Goal: Transaction & Acquisition: Purchase product/service

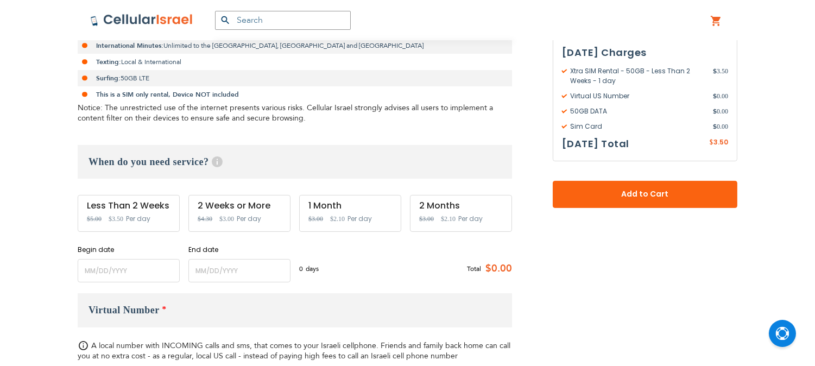
scroll to position [302, 0]
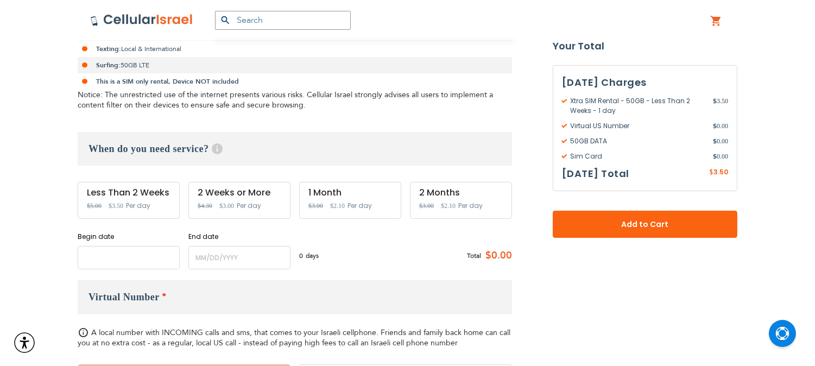
click at [143, 259] on input "name" at bounding box center [129, 257] width 102 height 23
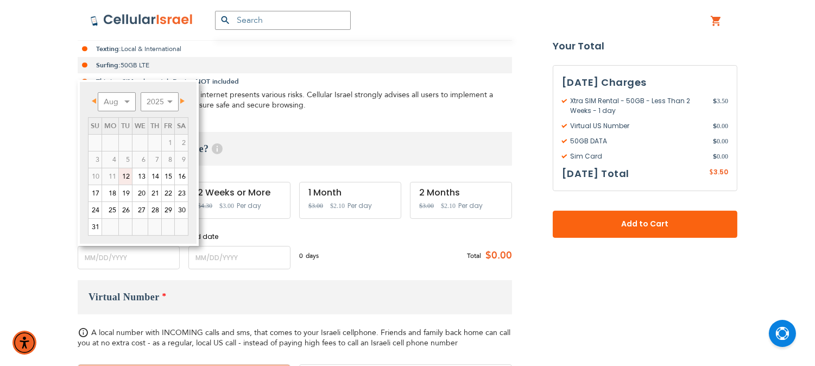
click at [125, 176] on link "12" at bounding box center [125, 176] width 13 height 16
type input "[DATE]"
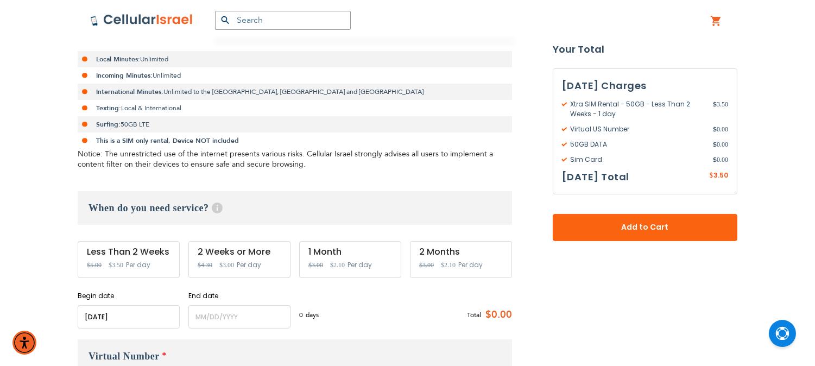
scroll to position [241, 0]
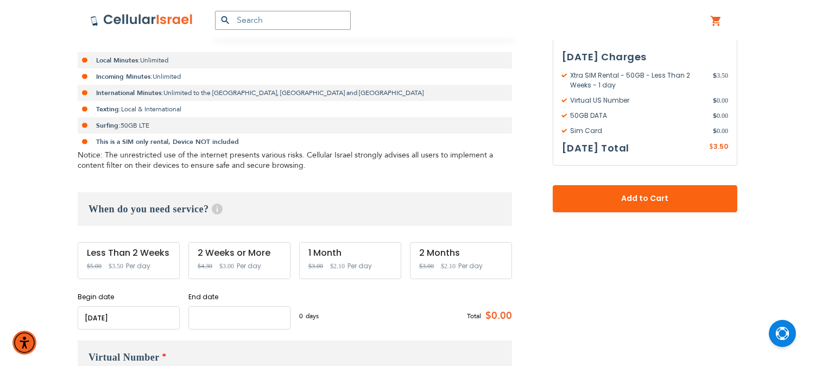
click at [236, 323] on input "name" at bounding box center [240, 317] width 102 height 23
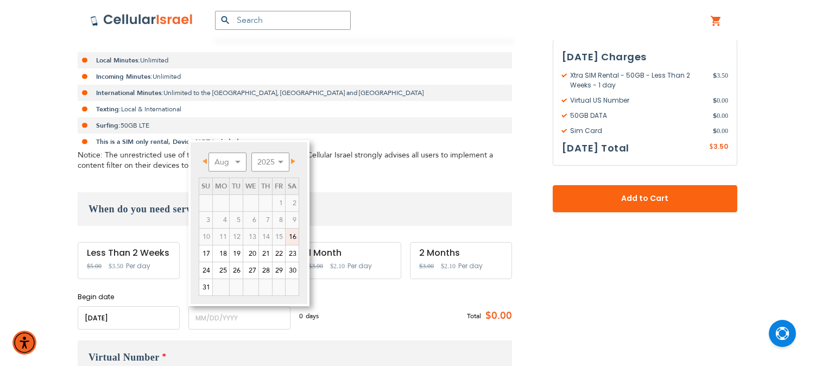
click at [290, 240] on link "16" at bounding box center [292, 237] width 13 height 16
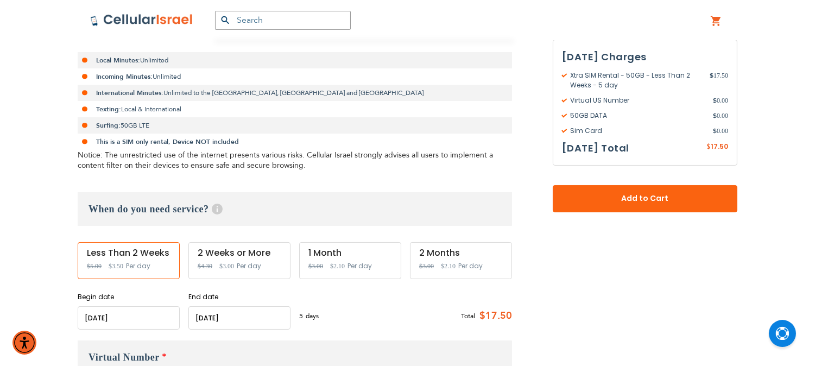
click at [141, 313] on input "name" at bounding box center [129, 317] width 102 height 23
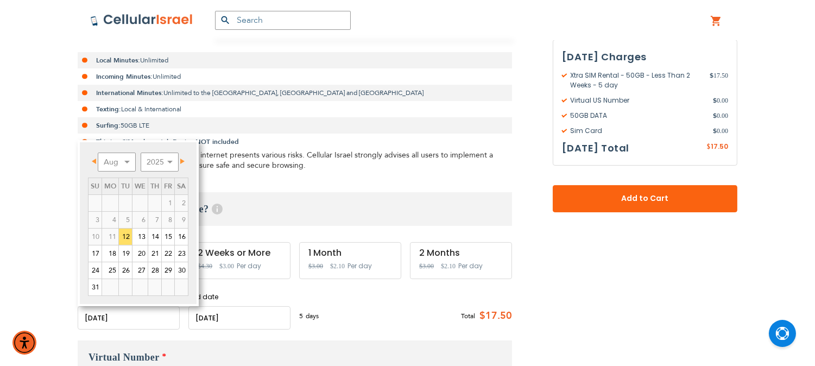
click at [251, 314] on input "name" at bounding box center [240, 317] width 102 height 23
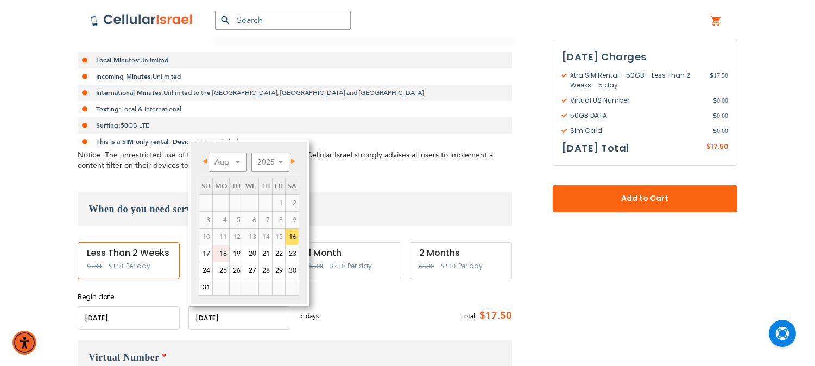
click at [223, 251] on link "18" at bounding box center [221, 254] width 16 height 16
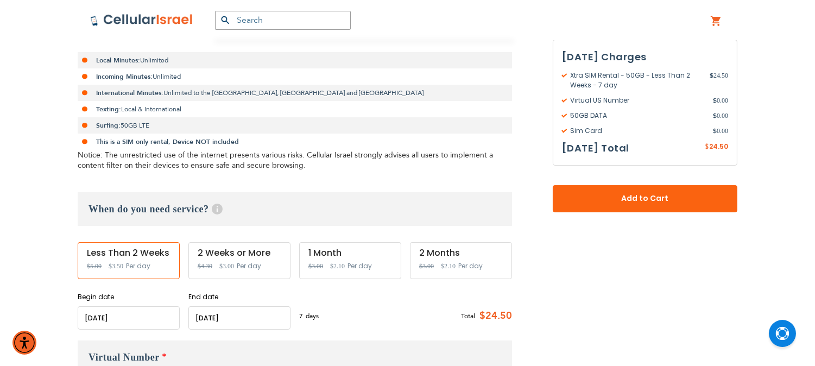
click at [150, 314] on input "name" at bounding box center [129, 317] width 102 height 23
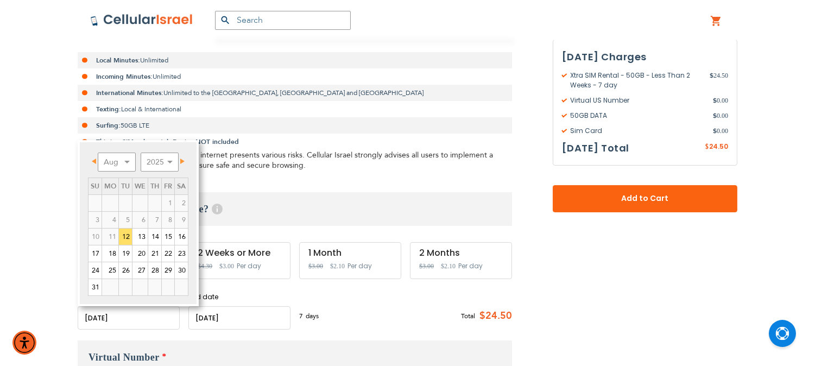
click at [241, 321] on input "name" at bounding box center [240, 317] width 102 height 23
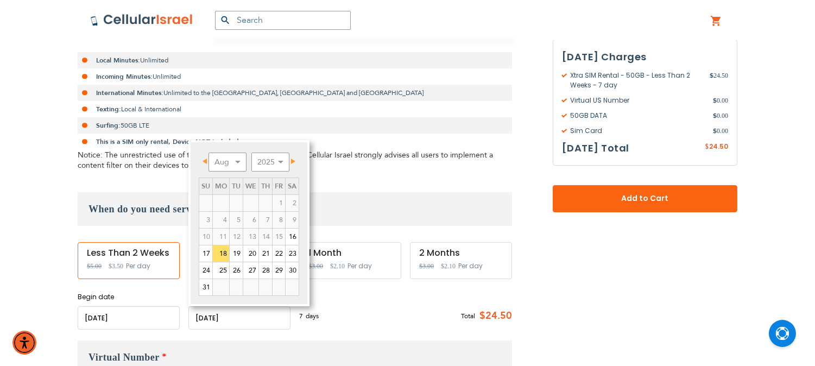
click at [371, 296] on div "Begin date Please enter Start Date End date Please enter End Date Long term pla…" at bounding box center [295, 310] width 435 height 37
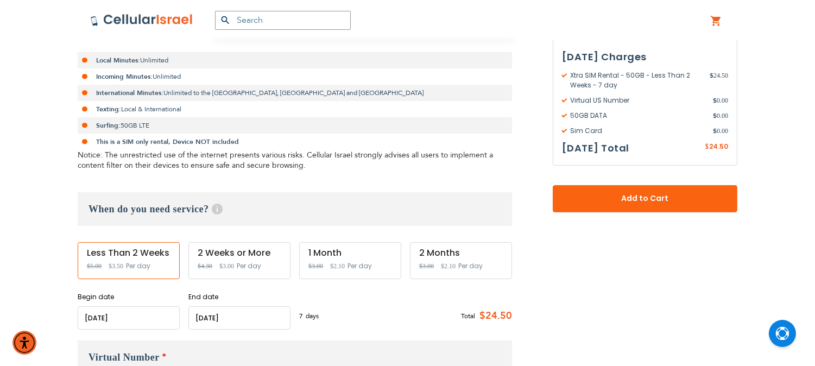
click at [254, 318] on input "name" at bounding box center [240, 317] width 102 height 23
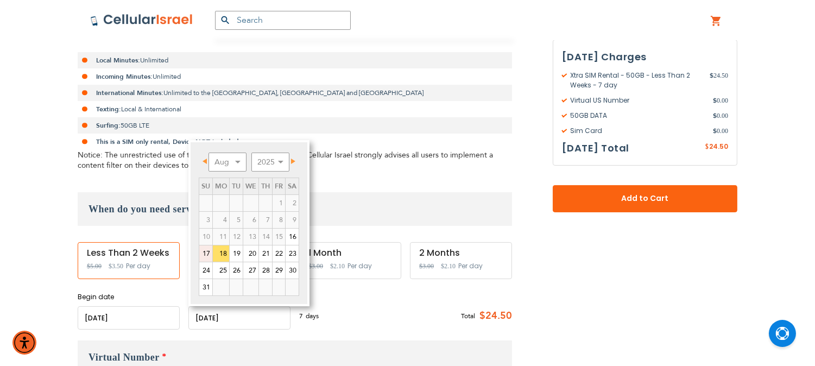
click at [205, 252] on link "17" at bounding box center [205, 254] width 13 height 16
type input "[DATE]"
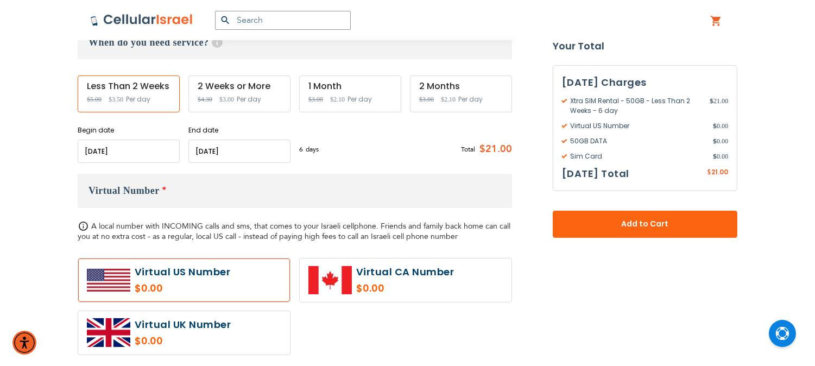
scroll to position [295, 0]
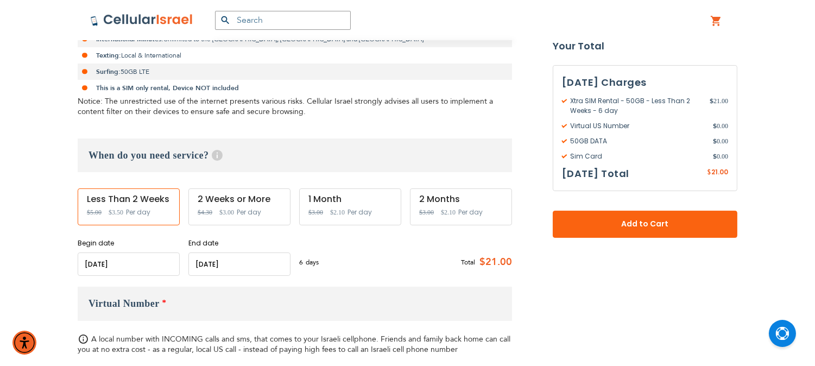
click at [230, 269] on input "name" at bounding box center [240, 264] width 102 height 23
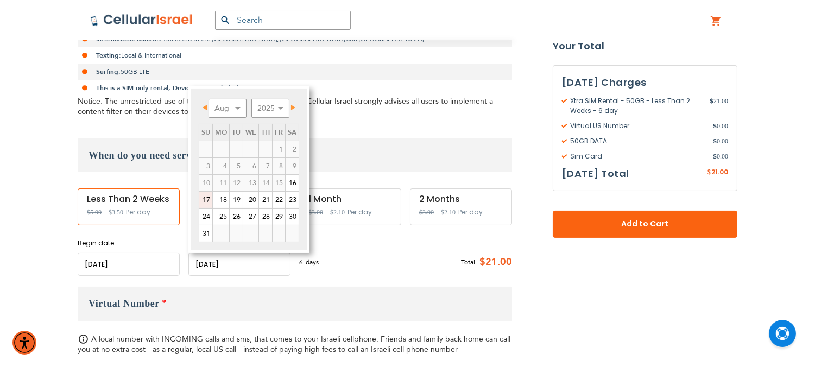
click at [205, 198] on link "17" at bounding box center [205, 200] width 13 height 16
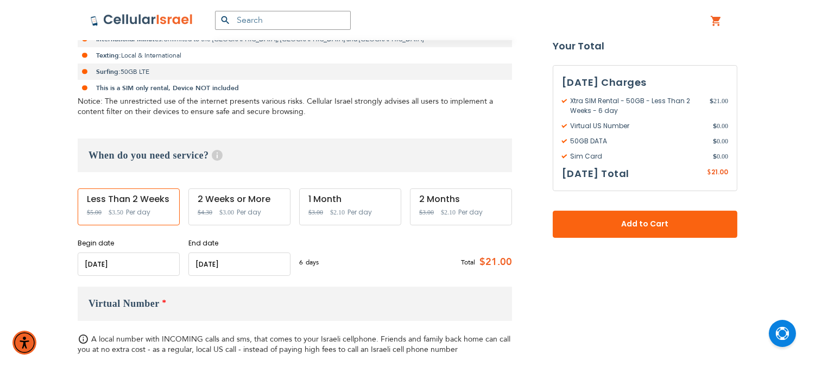
click at [246, 267] on input "name" at bounding box center [240, 264] width 102 height 23
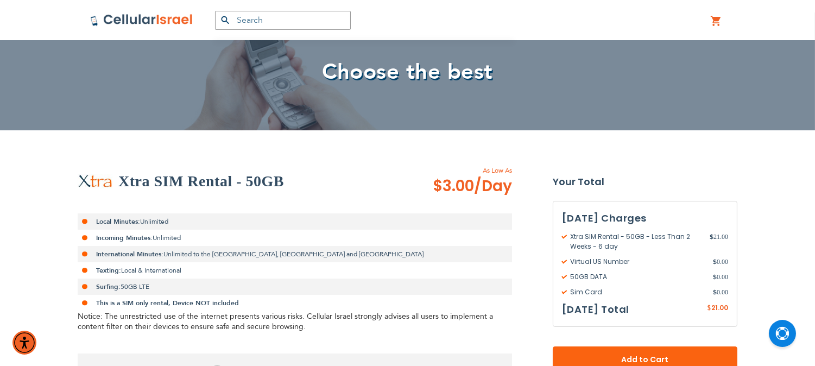
scroll to position [0, 0]
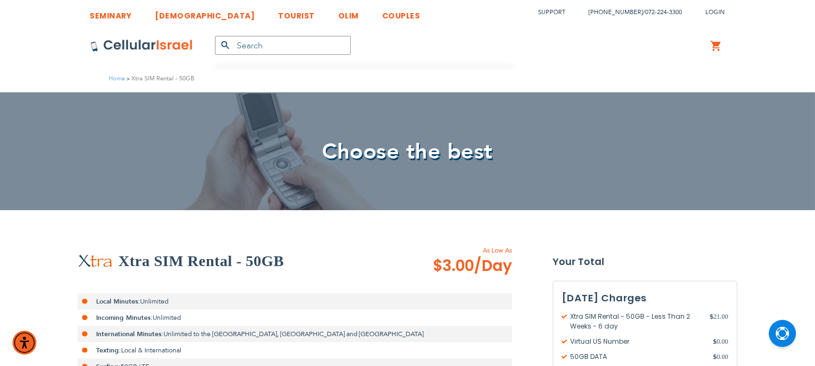
click at [122, 262] on h2 "Xtra SIM Rental - 50GB" at bounding box center [201, 261] width 166 height 22
click at [115, 40] on img at bounding box center [141, 45] width 103 height 13
